Goal: Information Seeking & Learning: Check status

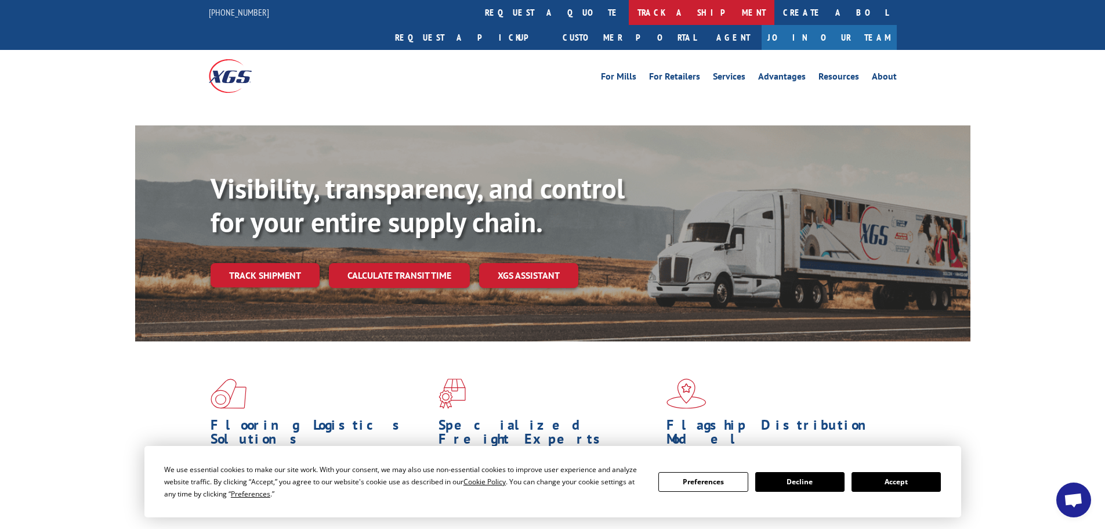
click at [629, 11] on link "track a shipment" at bounding box center [702, 12] width 146 height 25
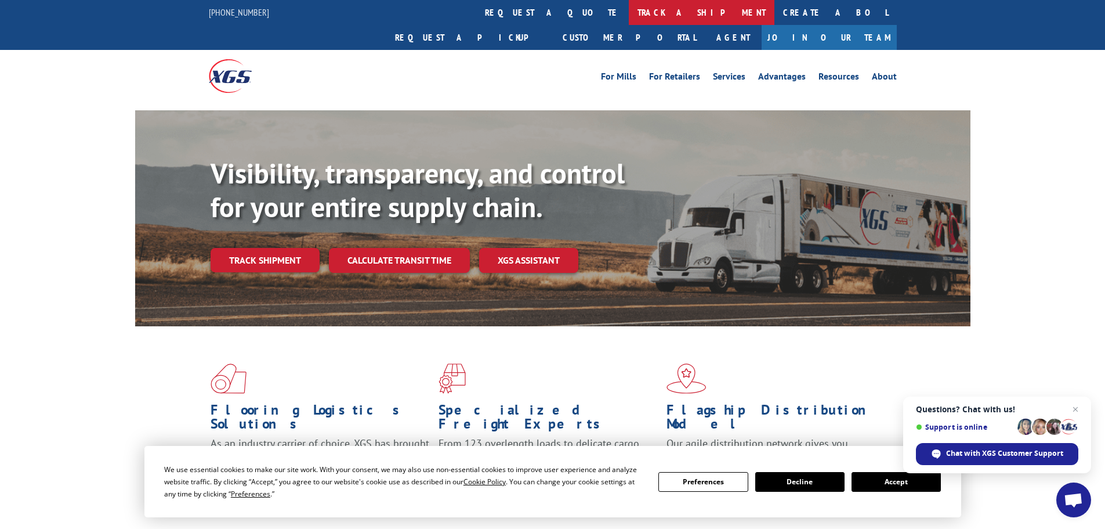
click at [629, 10] on link "track a shipment" at bounding box center [702, 12] width 146 height 25
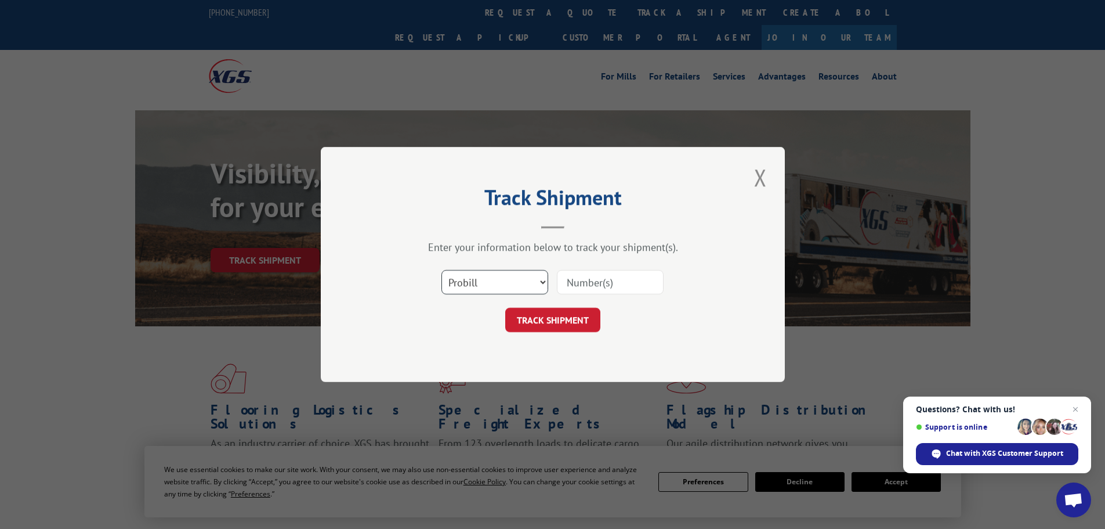
click at [507, 281] on select "Select category... Probill BOL PO" at bounding box center [495, 282] width 107 height 24
select select "bol"
click at [442, 270] on select "Select category... Probill BOL PO" at bounding box center [495, 282] width 107 height 24
click at [576, 277] on input at bounding box center [610, 282] width 107 height 24
paste input "2401027"
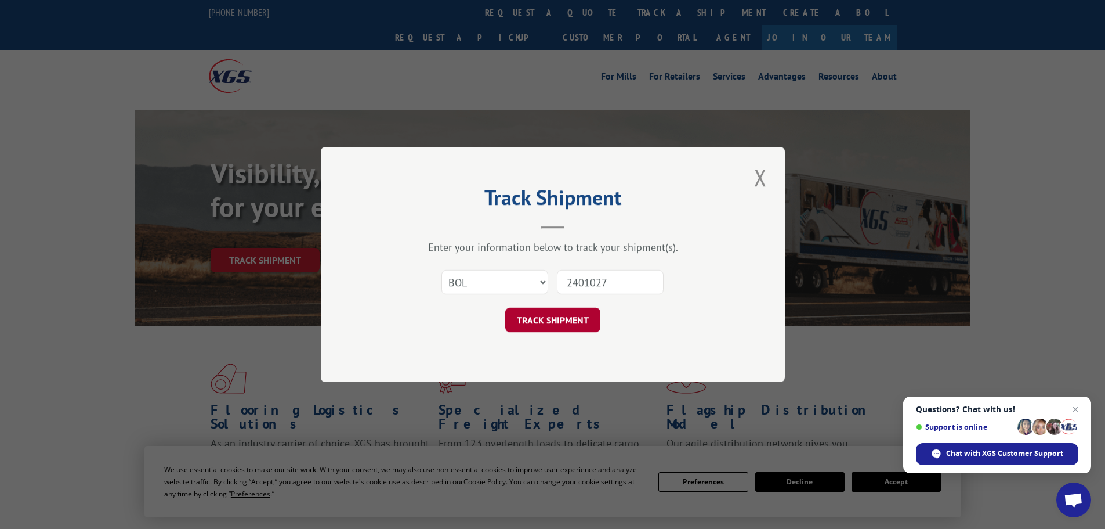
type input "2401027"
click at [542, 318] on button "TRACK SHIPMENT" at bounding box center [552, 320] width 95 height 24
